Goal: Information Seeking & Learning: Learn about a topic

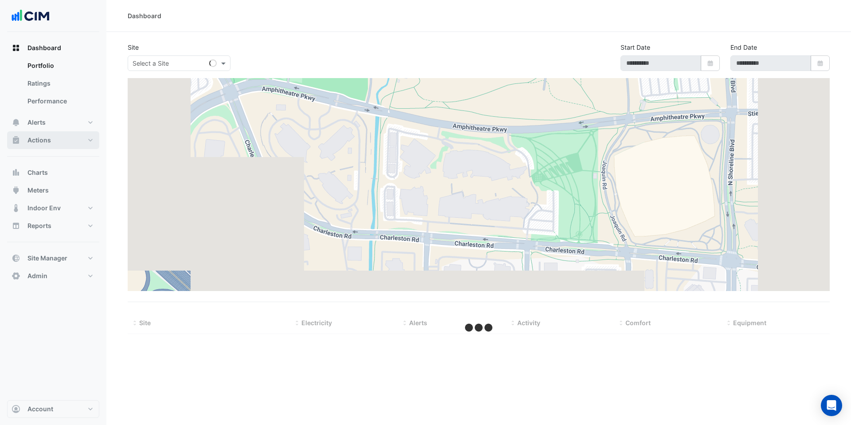
click at [77, 144] on button "Actions" at bounding box center [53, 140] width 92 height 18
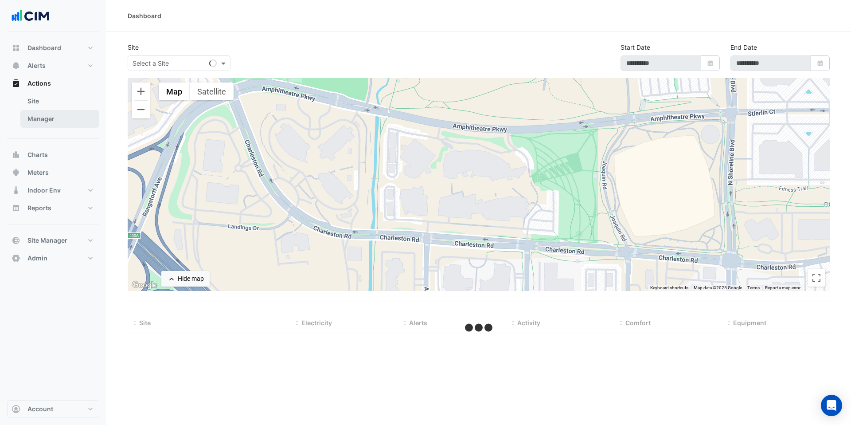
click at [58, 112] on link "Manager" at bounding box center [59, 119] width 79 height 18
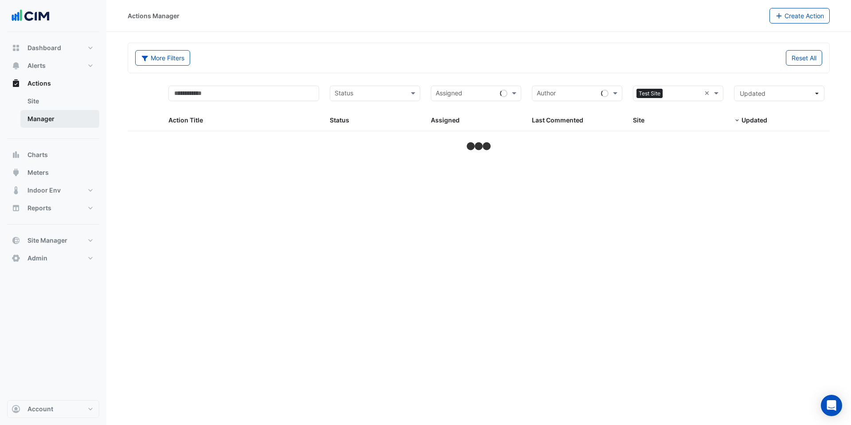
select select "***"
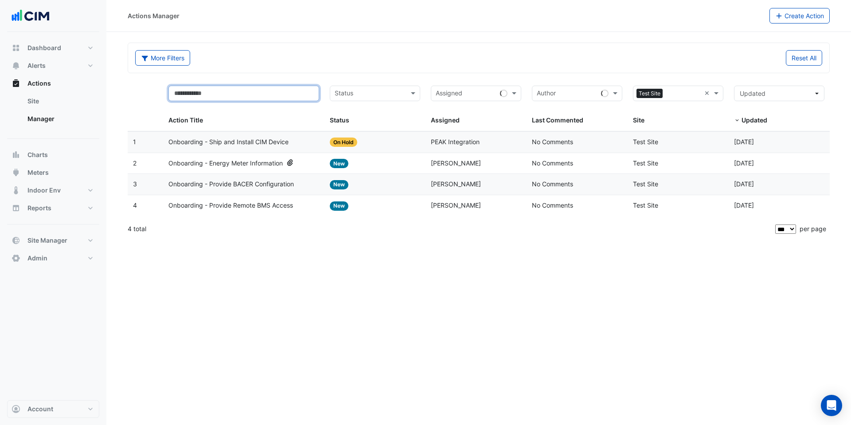
click at [209, 94] on input "text" at bounding box center [243, 94] width 151 height 16
click at [186, 87] on input "text" at bounding box center [243, 94] width 151 height 16
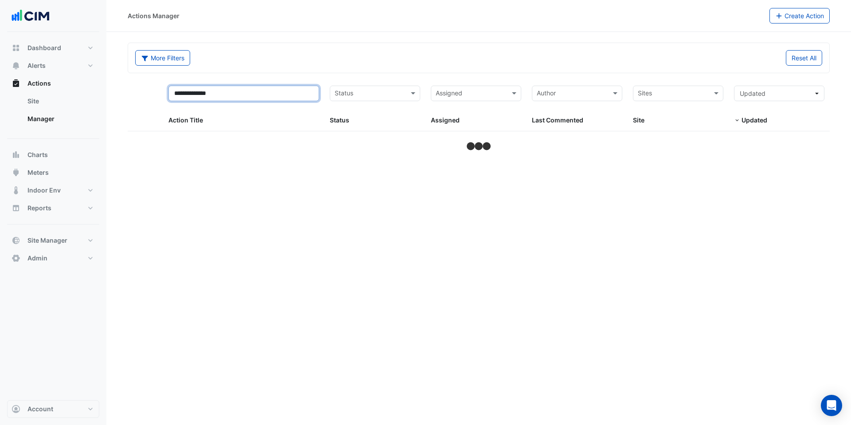
type input "**********"
select select "***"
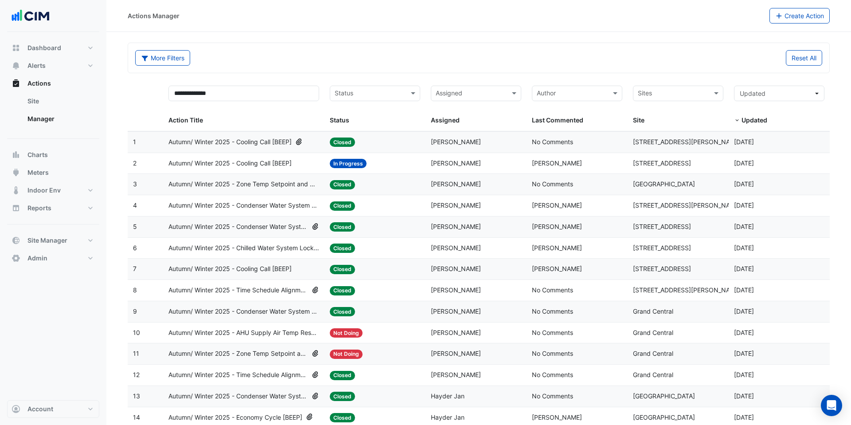
click at [243, 165] on span "Autumn/ Winter 2025 - Cooling Call [BEEP]" at bounding box center [229, 163] width 123 height 10
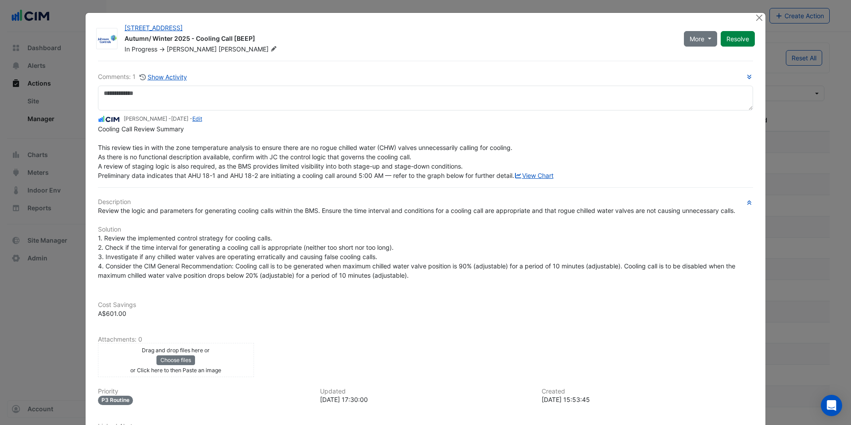
click at [251, 305] on div "Description Review the logic and parameters for generating cooling calls within…" at bounding box center [425, 324] width 655 height 252
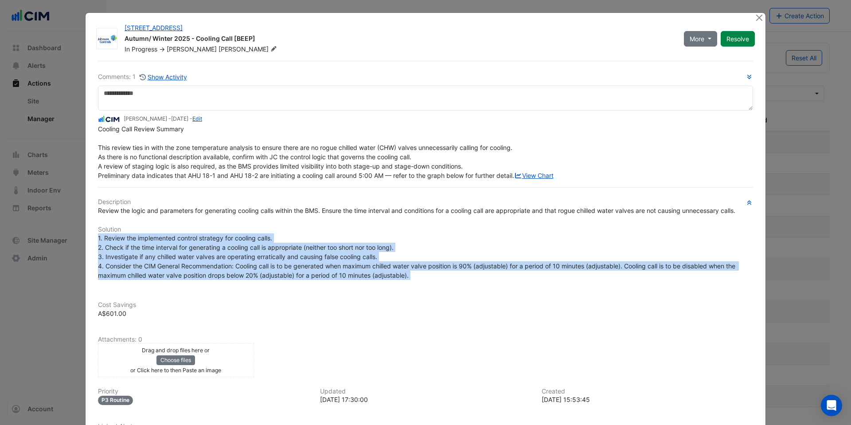
drag, startPoint x: 391, startPoint y: 303, endPoint x: 211, endPoint y: 246, distance: 188.7
click at [211, 246] on div "Description Review the logic and parameters for generating cooling calls within…" at bounding box center [425, 324] width 655 height 252
click at [174, 74] on button "Show Activity" at bounding box center [163, 77] width 48 height 10
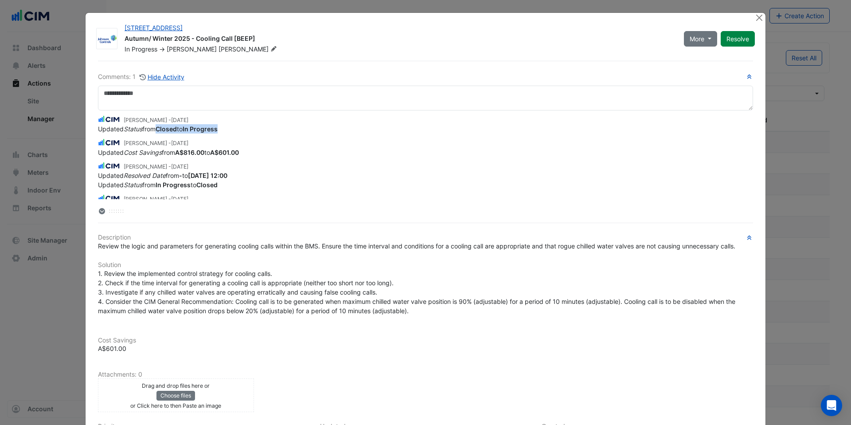
drag, startPoint x: 233, startPoint y: 129, endPoint x: 98, endPoint y: 127, distance: 134.8
click at [100, 127] on div "Updated Status from Closed to In Progress" at bounding box center [425, 128] width 655 height 9
drag, startPoint x: 269, startPoint y: 154, endPoint x: 150, endPoint y: 141, distance: 119.5
click at [153, 141] on app-ticket-change-history "Liam Dent - 2 days ago Updated Cost Savings from A$816.00 to A$601.00" at bounding box center [425, 146] width 655 height 19
click at [761, 17] on button "Close" at bounding box center [758, 17] width 9 height 9
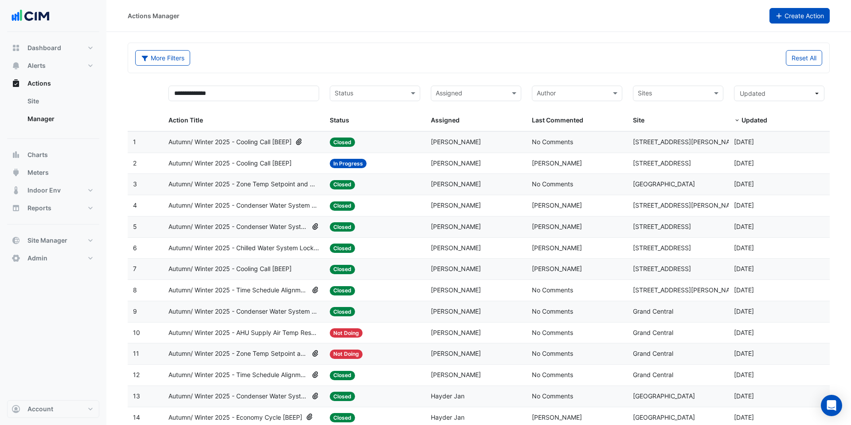
click at [790, 16] on button "Create Action" at bounding box center [799, 16] width 61 height 16
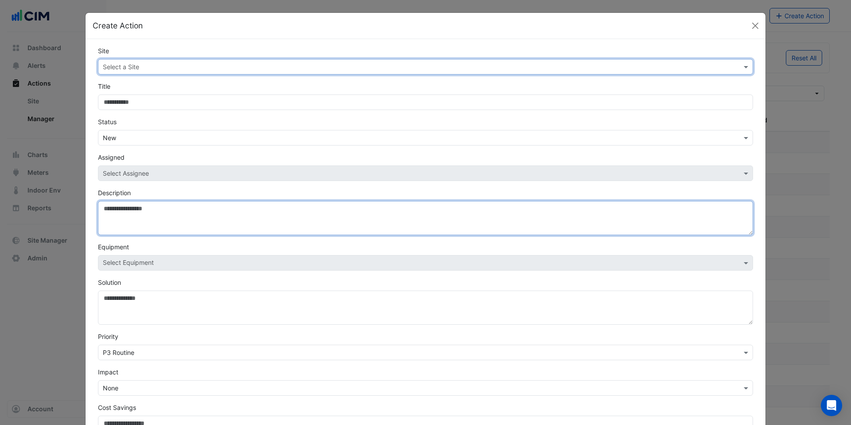
click at [164, 214] on textarea "Description" at bounding box center [425, 218] width 655 height 34
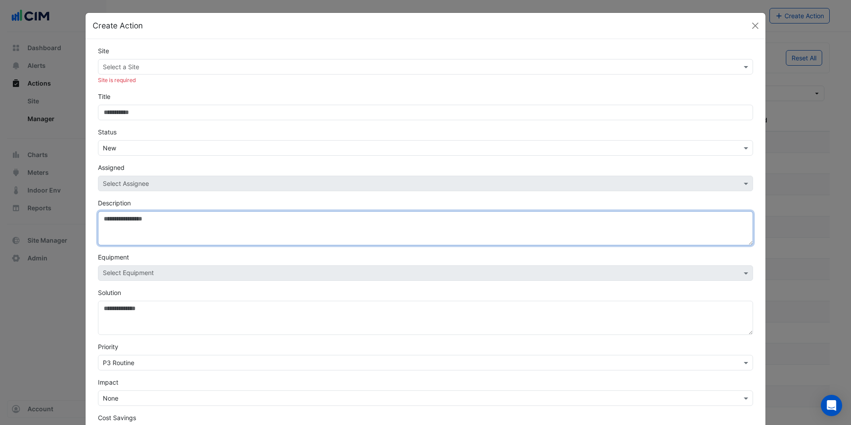
paste textarea "**********"
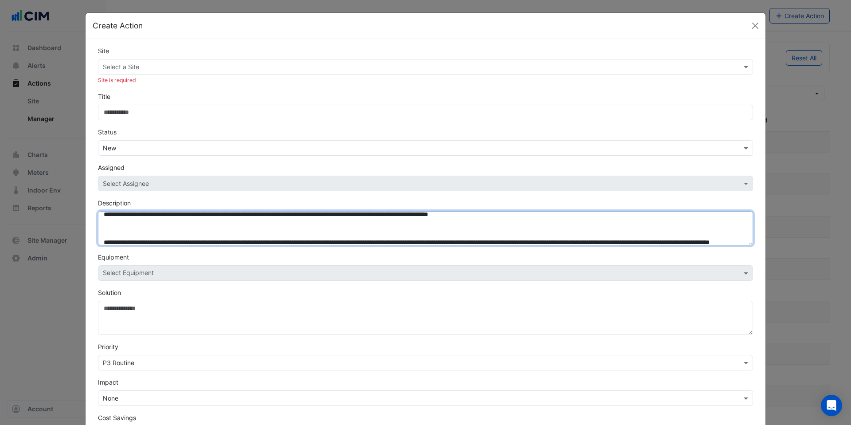
scroll to position [74, 0]
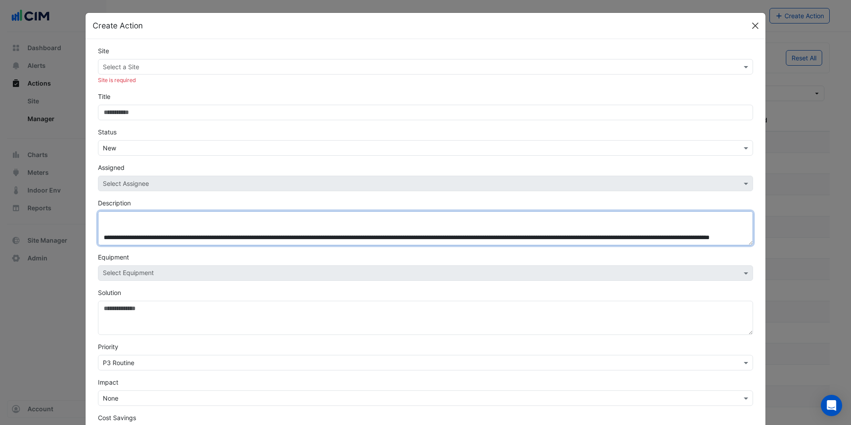
type textarea "**********"
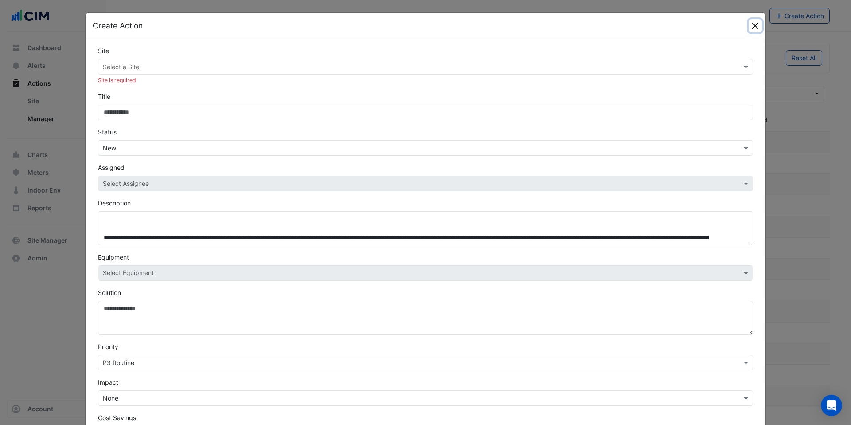
click at [753, 23] on button "Close" at bounding box center [755, 25] width 13 height 13
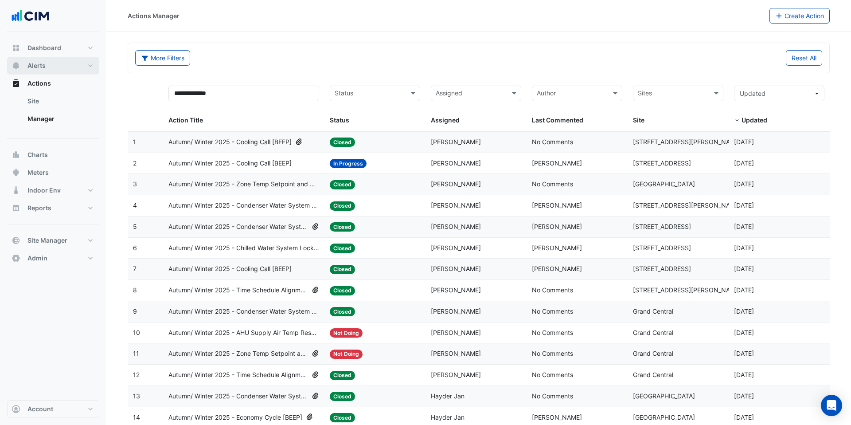
click at [86, 68] on button "Alerts" at bounding box center [53, 66] width 92 height 18
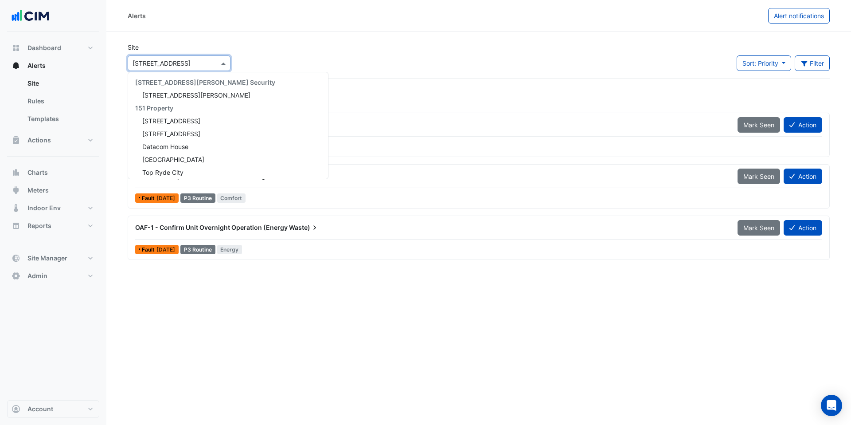
click at [150, 60] on input "text" at bounding box center [170, 63] width 75 height 9
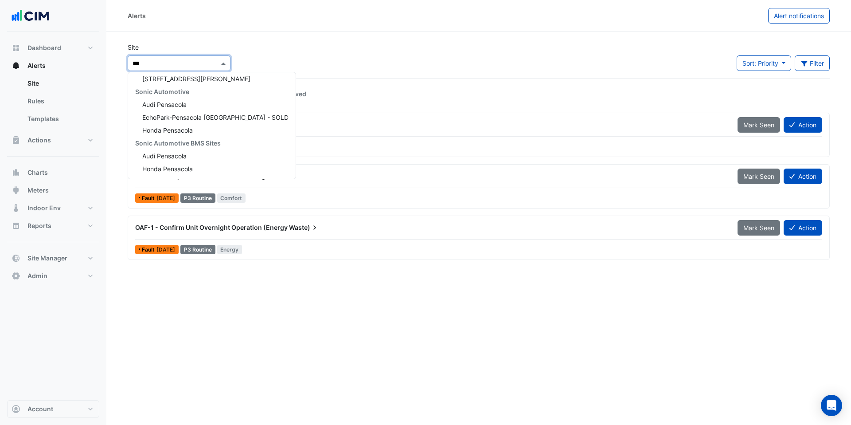
type input "****"
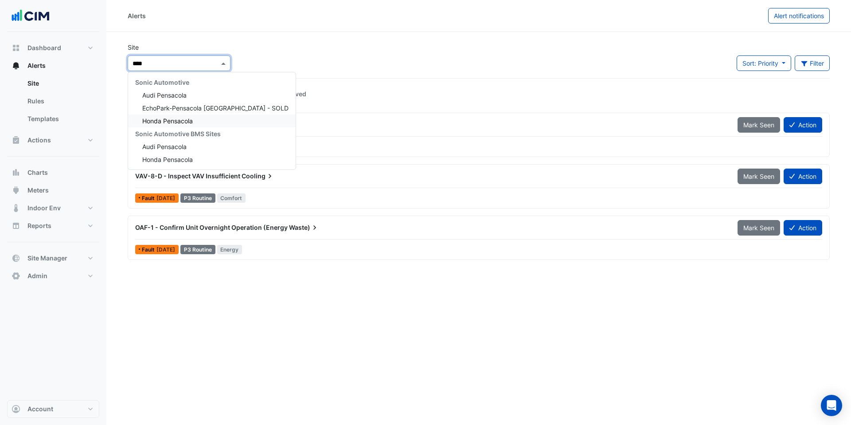
click at [174, 124] on span "Honda Pensacola" at bounding box center [167, 121] width 51 height 8
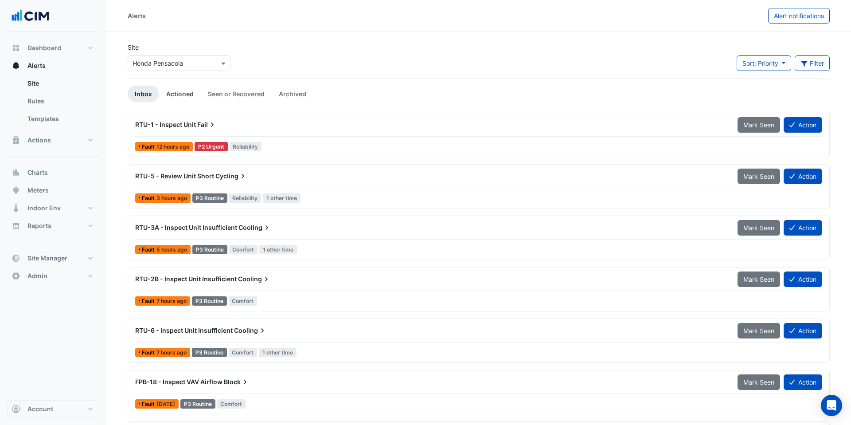
click at [183, 94] on link "Actioned" at bounding box center [180, 94] width 42 height 16
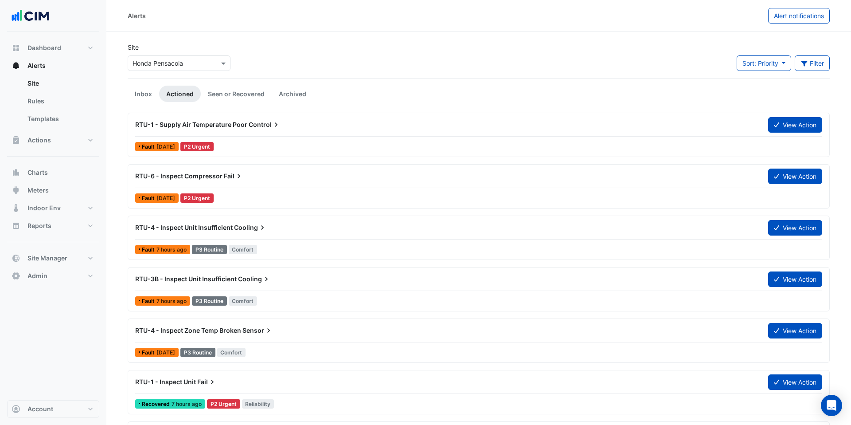
click at [206, 175] on span "RTU-6 - Inspect Compressor" at bounding box center [178, 176] width 87 height 8
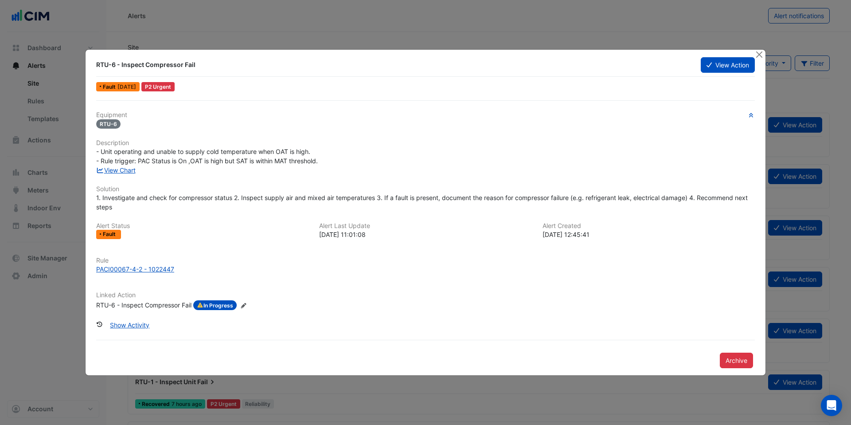
click at [166, 306] on div "RTU-6 - Inspect Compressor Fail" at bounding box center [143, 305] width 95 height 10
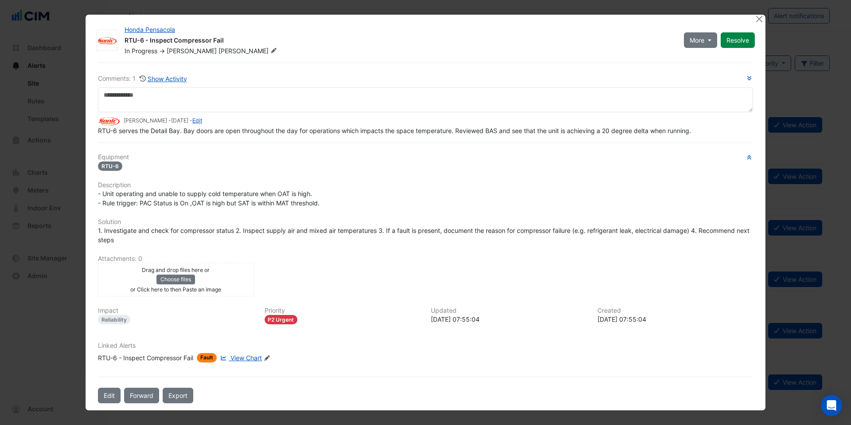
click at [257, 356] on span "View Chart" at bounding box center [245, 358] width 31 height 8
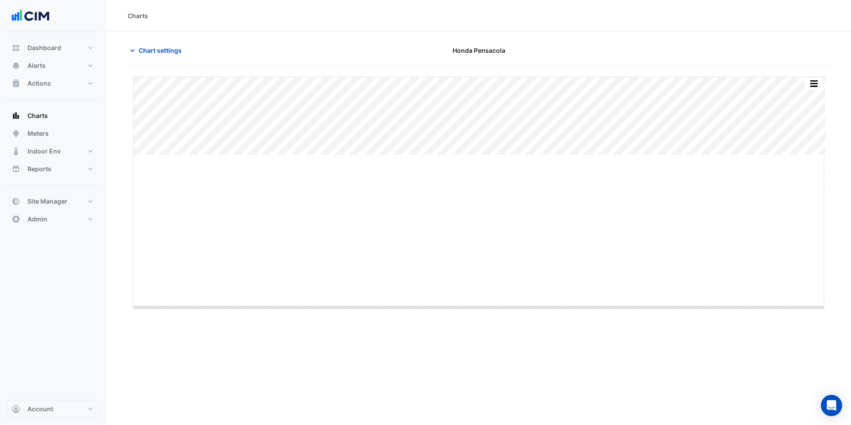
drag, startPoint x: 477, startPoint y: 155, endPoint x: 492, endPoint y: 307, distance: 152.8
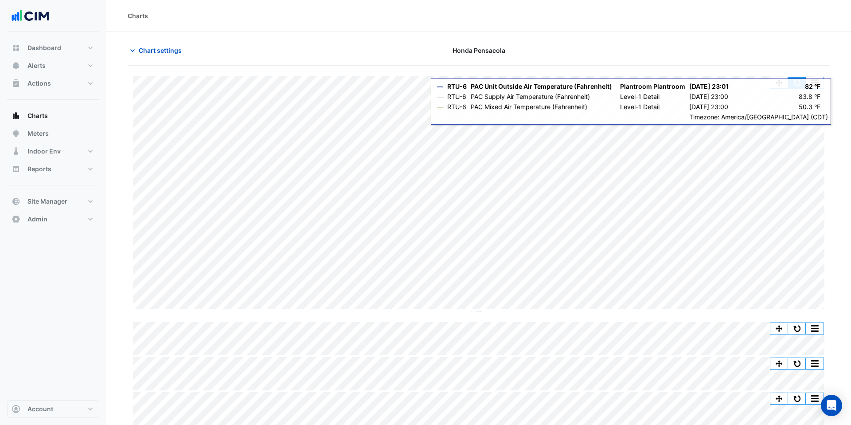
click at [797, 86] on button "button" at bounding box center [797, 82] width 18 height 11
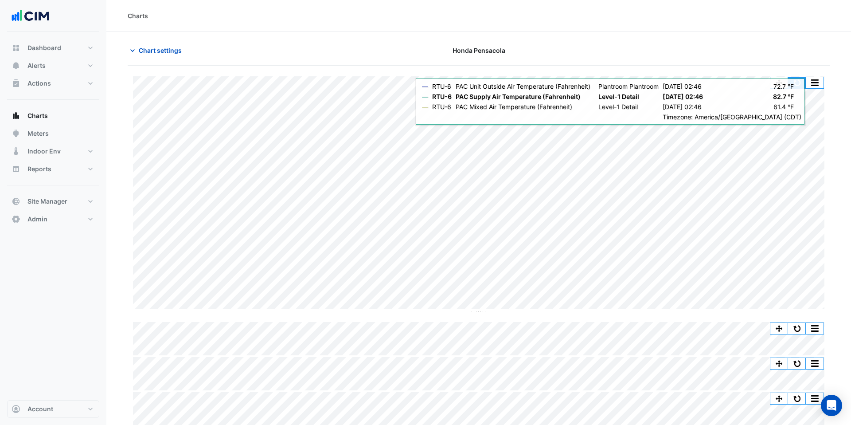
click at [796, 85] on button "button" at bounding box center [797, 82] width 18 height 11
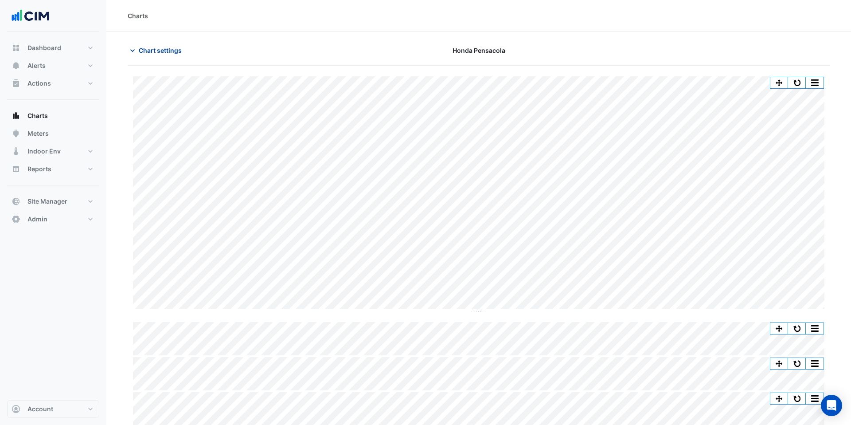
click at [180, 53] on span "Chart settings" at bounding box center [160, 50] width 43 height 9
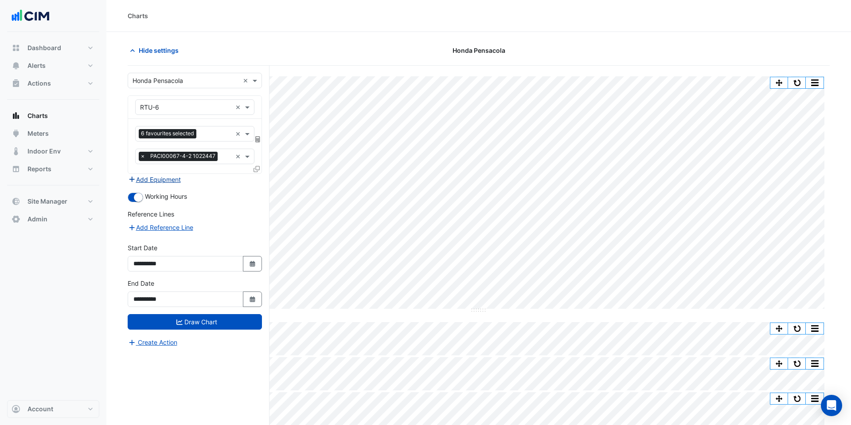
click at [160, 182] on button "Add Equipment" at bounding box center [155, 179] width 54 height 10
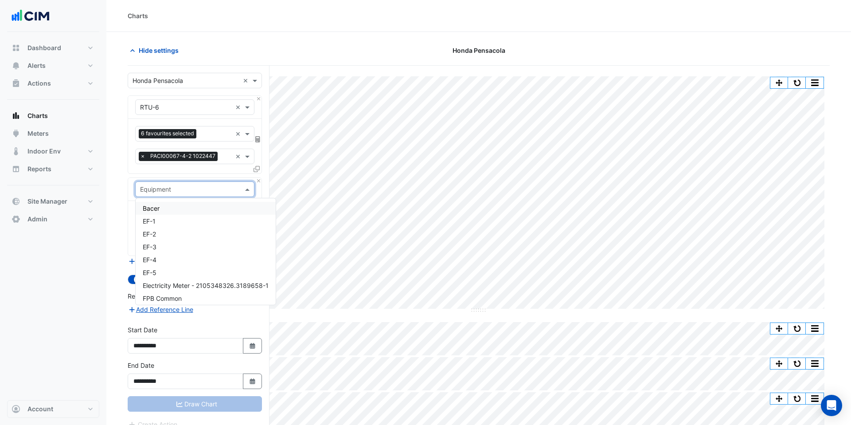
click at [165, 193] on div "Equipment" at bounding box center [155, 188] width 31 height 9
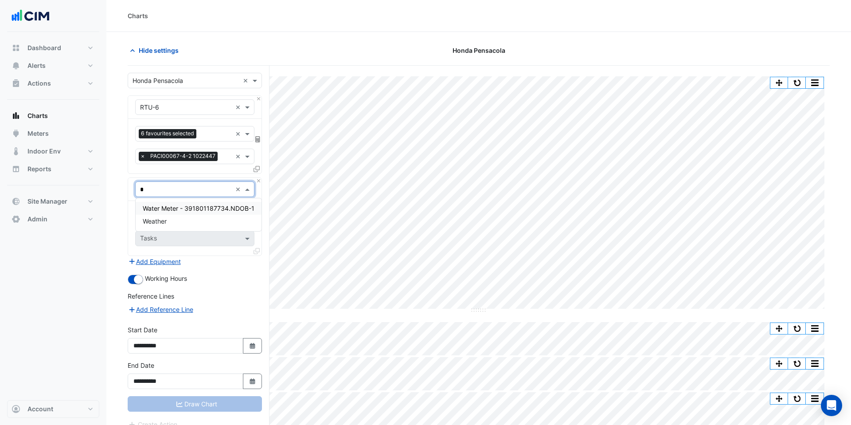
type input "**"
click at [166, 207] on span "Weather" at bounding box center [155, 208] width 24 height 8
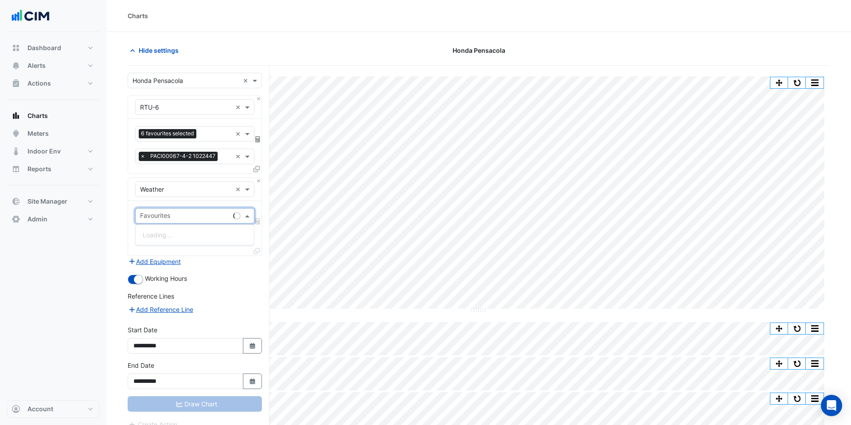
click at [169, 218] on input "text" at bounding box center [185, 216] width 90 height 9
click at [173, 276] on span "Weather Station Wind Direction" at bounding box center [188, 273] width 90 height 8
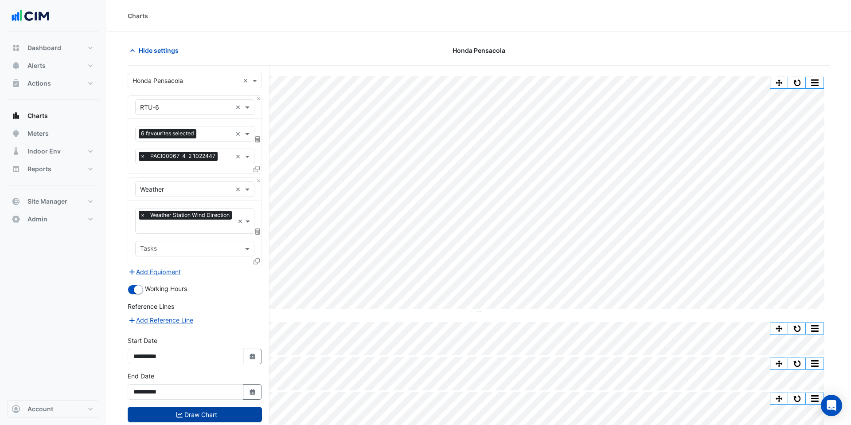
click at [181, 421] on button "Draw Chart" at bounding box center [195, 414] width 134 height 16
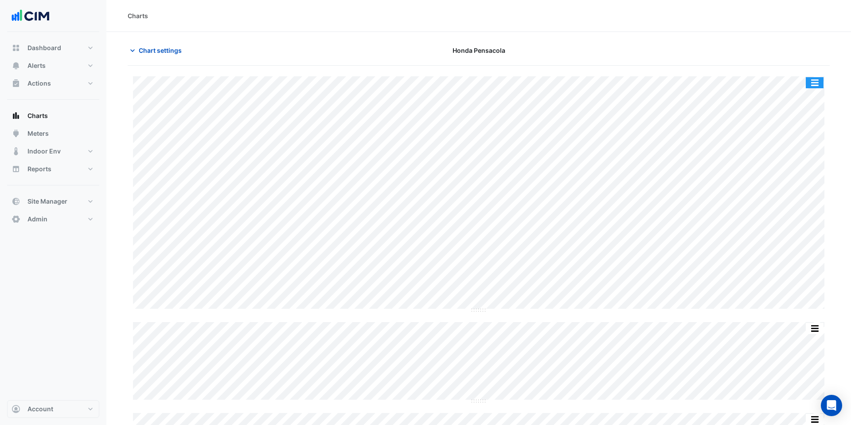
click at [822, 80] on button "button" at bounding box center [815, 82] width 18 height 11
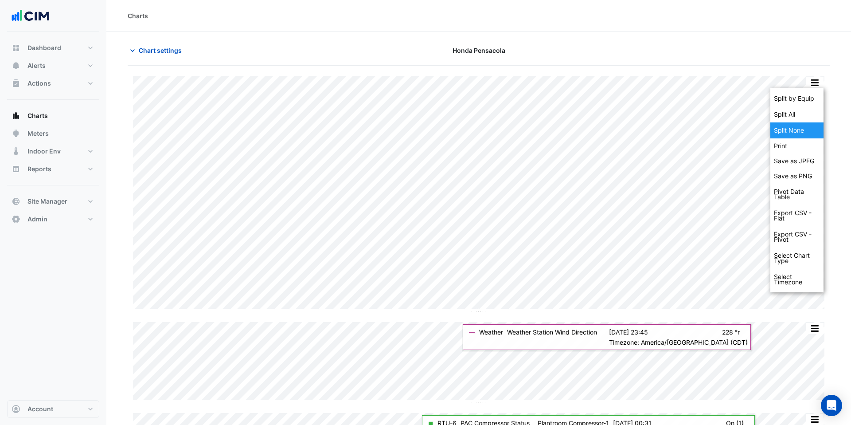
click at [807, 127] on div "Split None" at bounding box center [796, 130] width 53 height 16
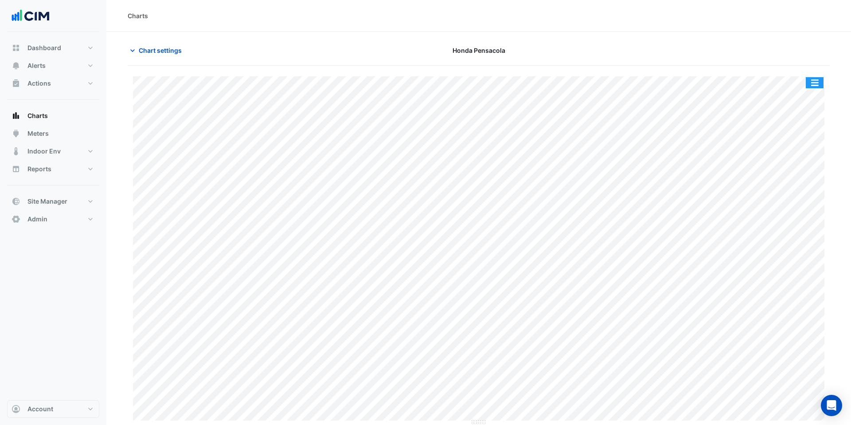
click at [814, 87] on button "button" at bounding box center [815, 82] width 18 height 11
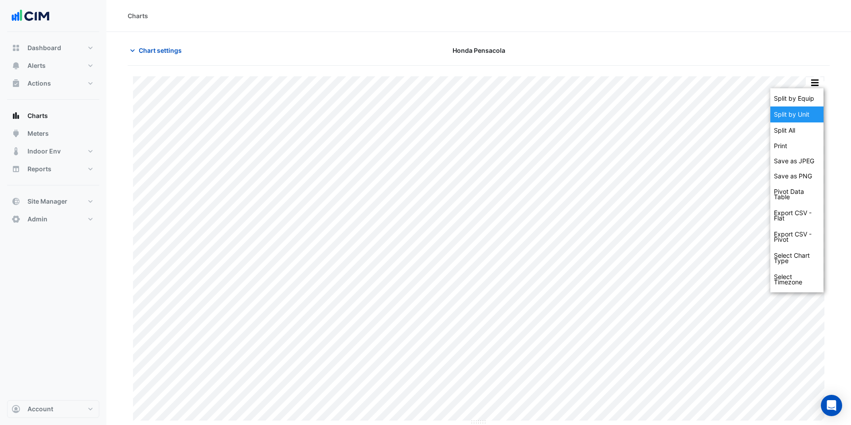
click at [798, 116] on div "Split by Unit" at bounding box center [796, 114] width 53 height 16
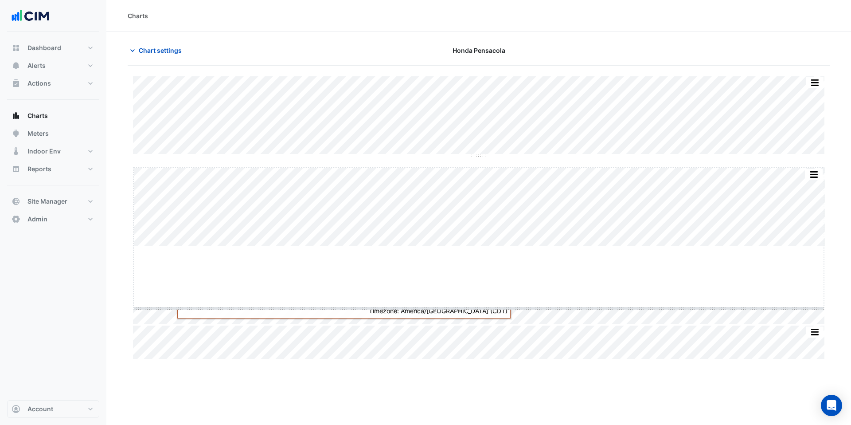
drag, startPoint x: 478, startPoint y: 245, endPoint x: 482, endPoint y: 312, distance: 67.1
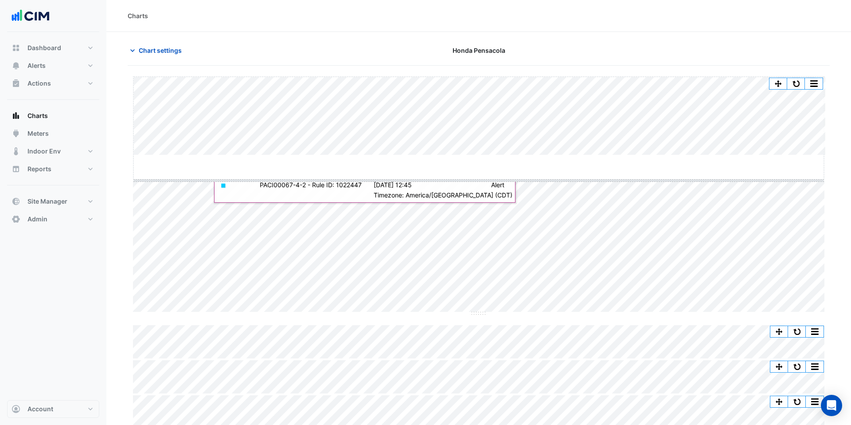
drag, startPoint x: 478, startPoint y: 155, endPoint x: 478, endPoint y: 204, distance: 49.2
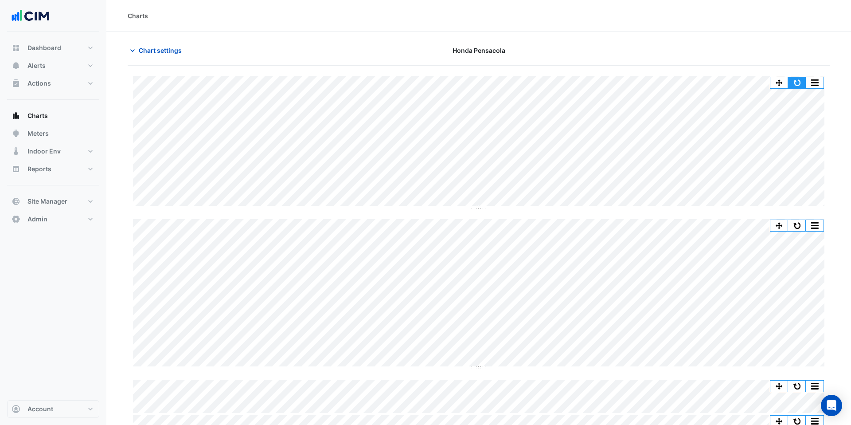
click at [799, 80] on button "button" at bounding box center [797, 82] width 18 height 11
click at [177, 47] on span "Chart settings" at bounding box center [160, 50] width 43 height 9
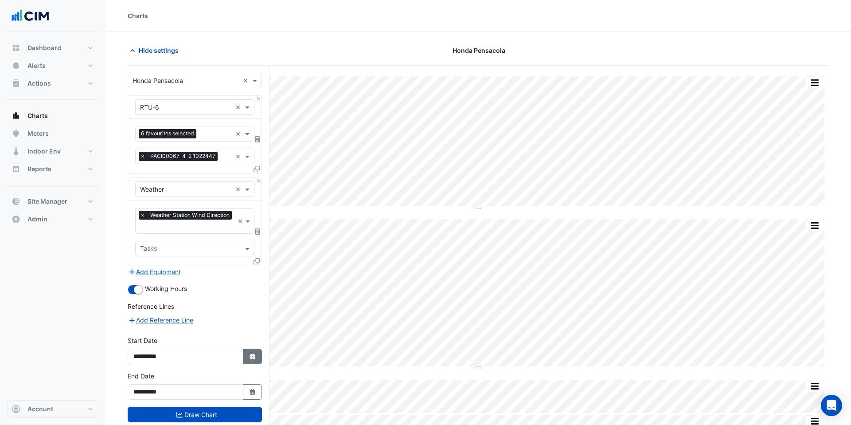
click at [253, 349] on button "Select Date" at bounding box center [252, 356] width 19 height 16
select select "*"
select select "****"
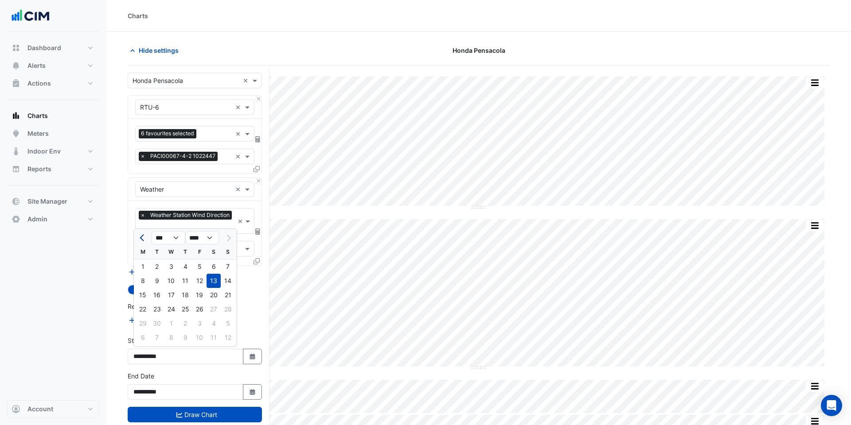
click at [141, 239] on span "Previous month" at bounding box center [143, 237] width 7 height 7
select select "*"
click at [197, 265] on div "1" at bounding box center [199, 266] width 14 height 14
type input "**********"
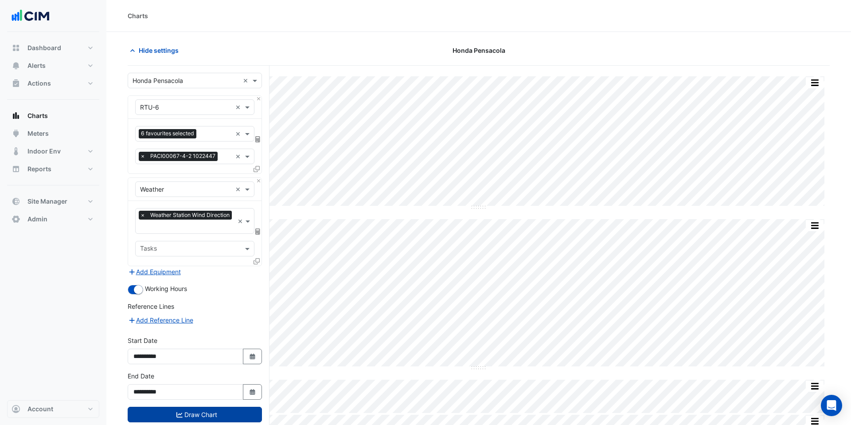
click at [223, 409] on button "Draw Chart" at bounding box center [195, 414] width 134 height 16
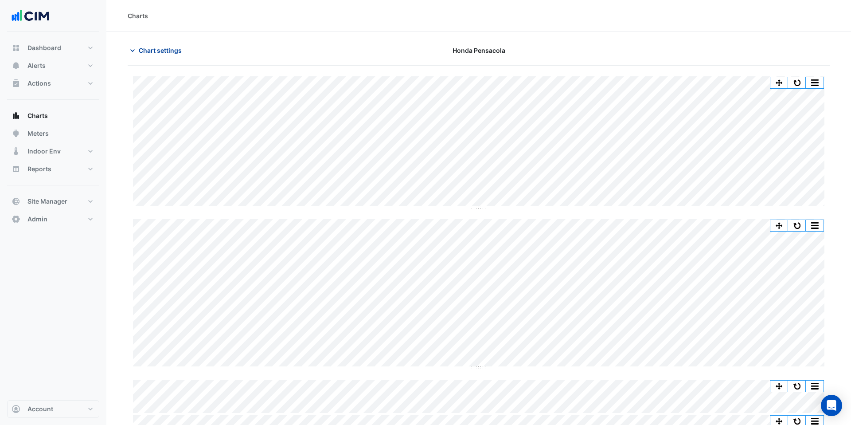
click at [177, 47] on span "Chart settings" at bounding box center [160, 50] width 43 height 9
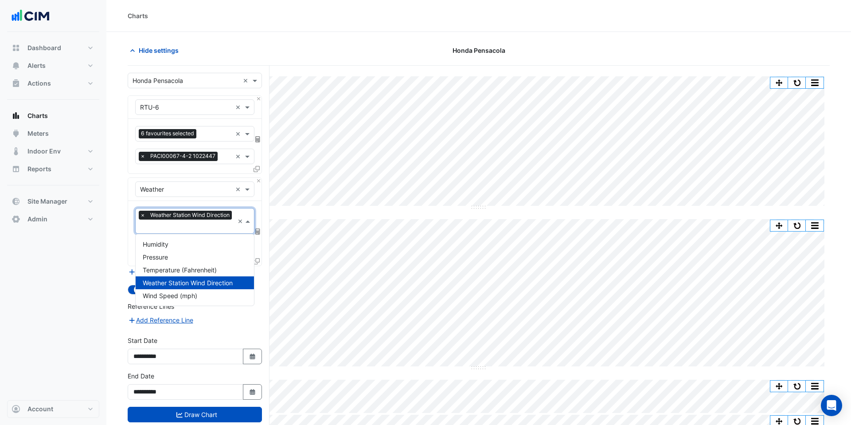
click at [198, 228] on input "text" at bounding box center [187, 226] width 94 height 9
click at [201, 295] on div "Wind Speed (mph)" at bounding box center [195, 295] width 118 height 13
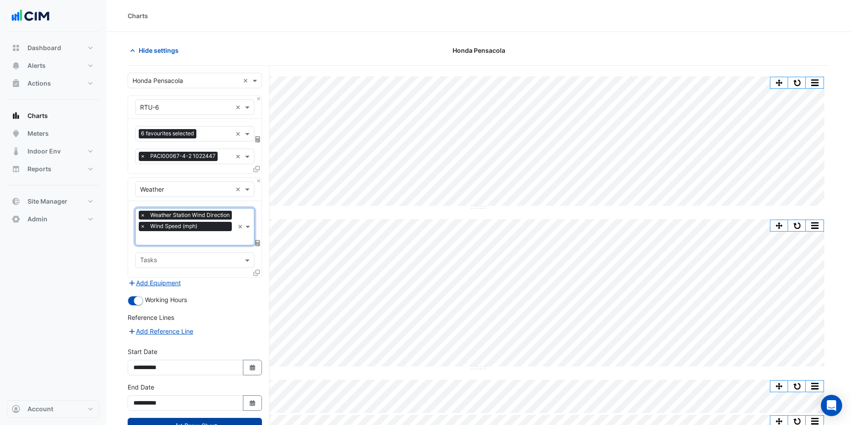
click at [219, 417] on button "Draw Chart" at bounding box center [195, 425] width 134 height 16
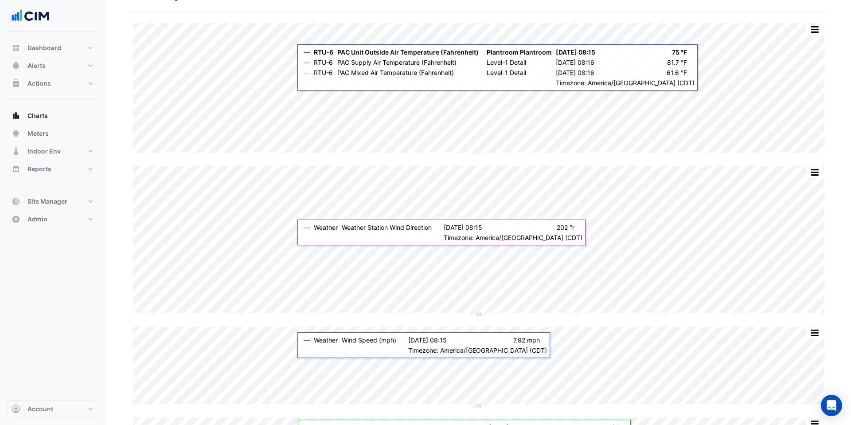
scroll to position [54, 0]
